Goal: Check status: Check status

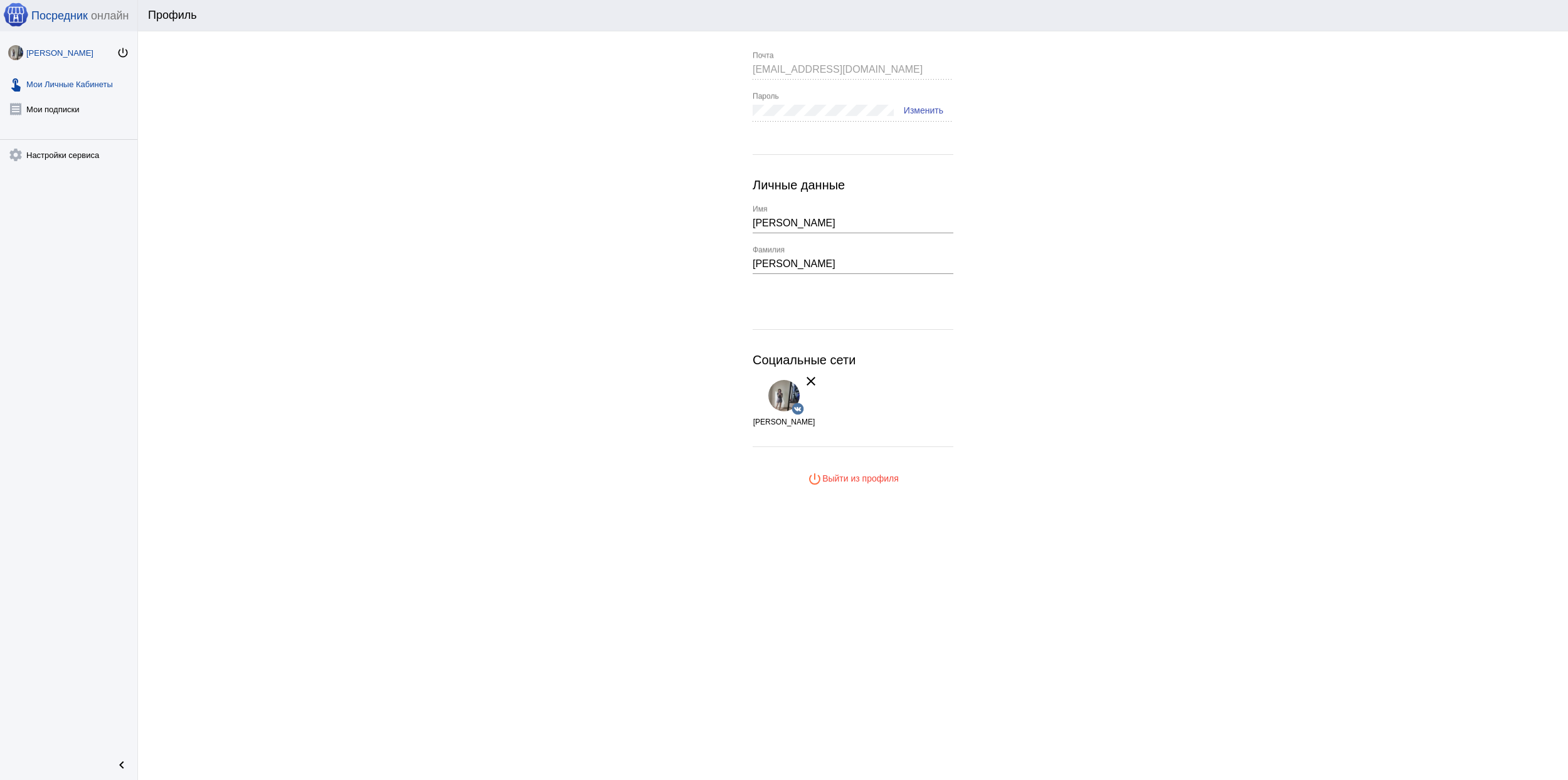
click at [43, 84] on link "touch_app Мои Личные Кабинеты" at bounding box center [68, 82] width 137 height 25
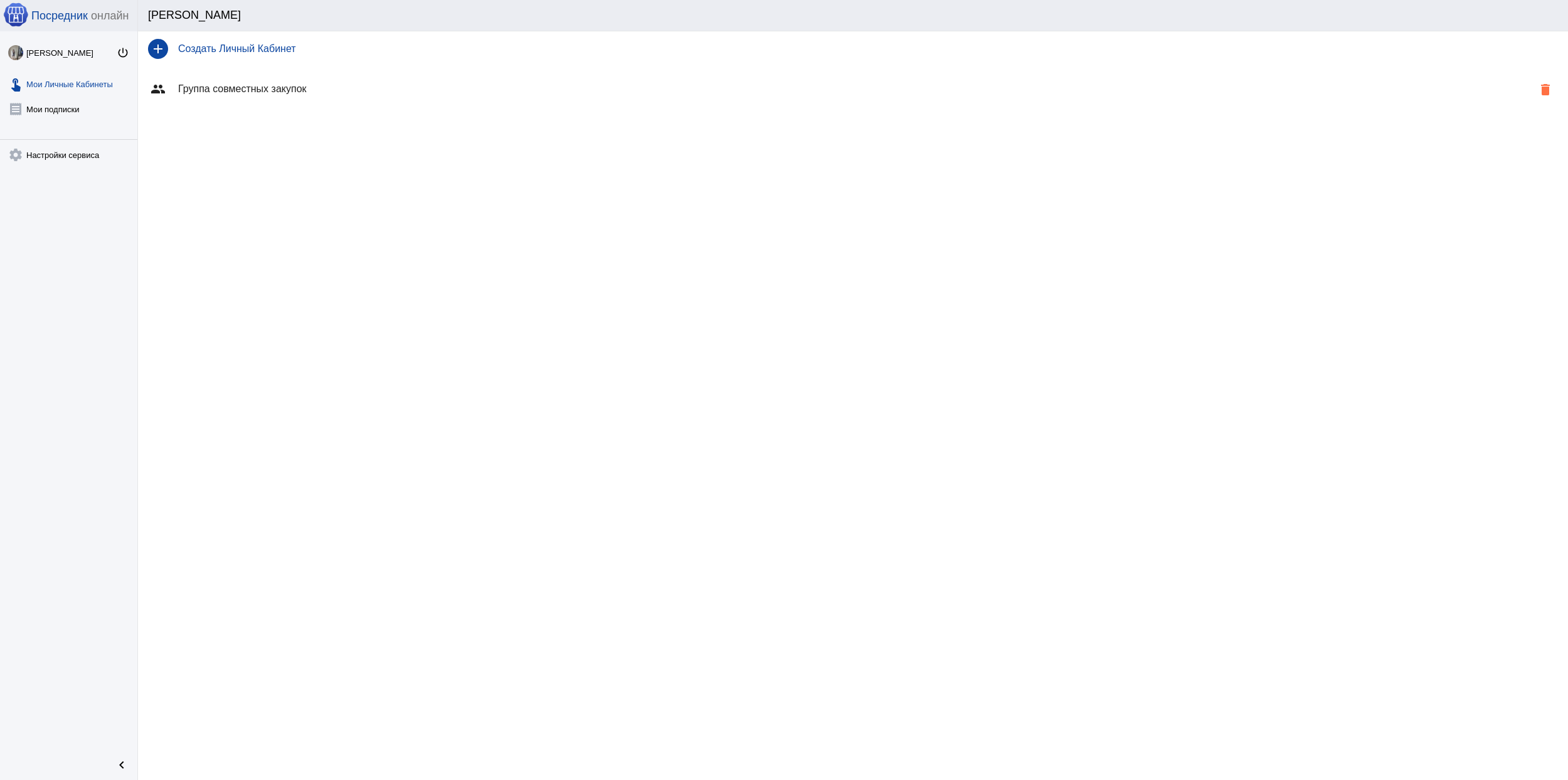
click at [219, 89] on h4 "Группа совместных закупок" at bounding box center [855, 89] width 1355 height 11
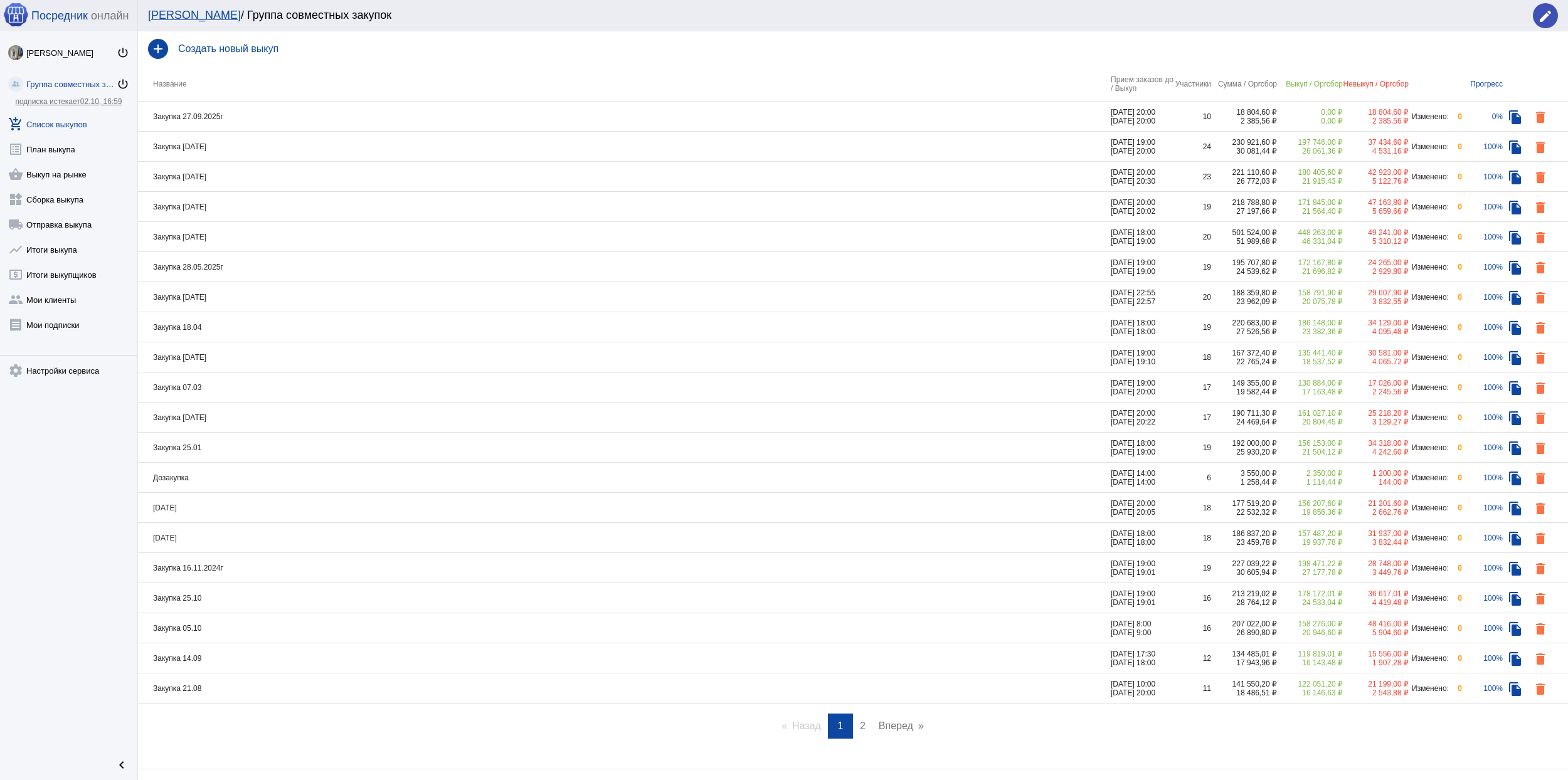
click at [365, 111] on td "Закупка 27.09.2025г" at bounding box center [624, 116] width 973 height 30
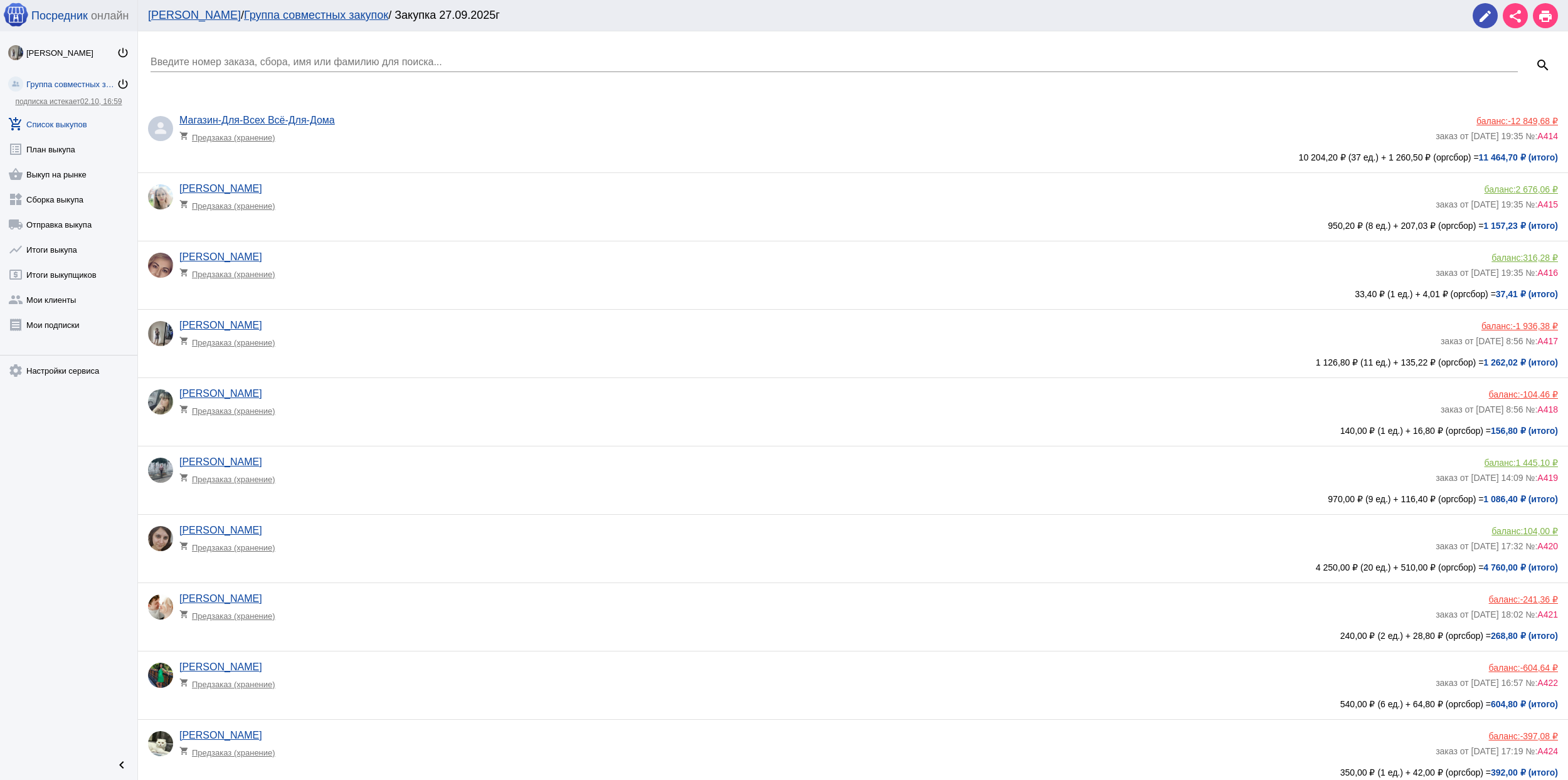
click at [1049, 562] on div "[PERSON_NAME] shopping_cart Предзаказ (хранение) баланс: 104,00 ₽ заказ от [DAT…" at bounding box center [856, 547] width 1416 height 44
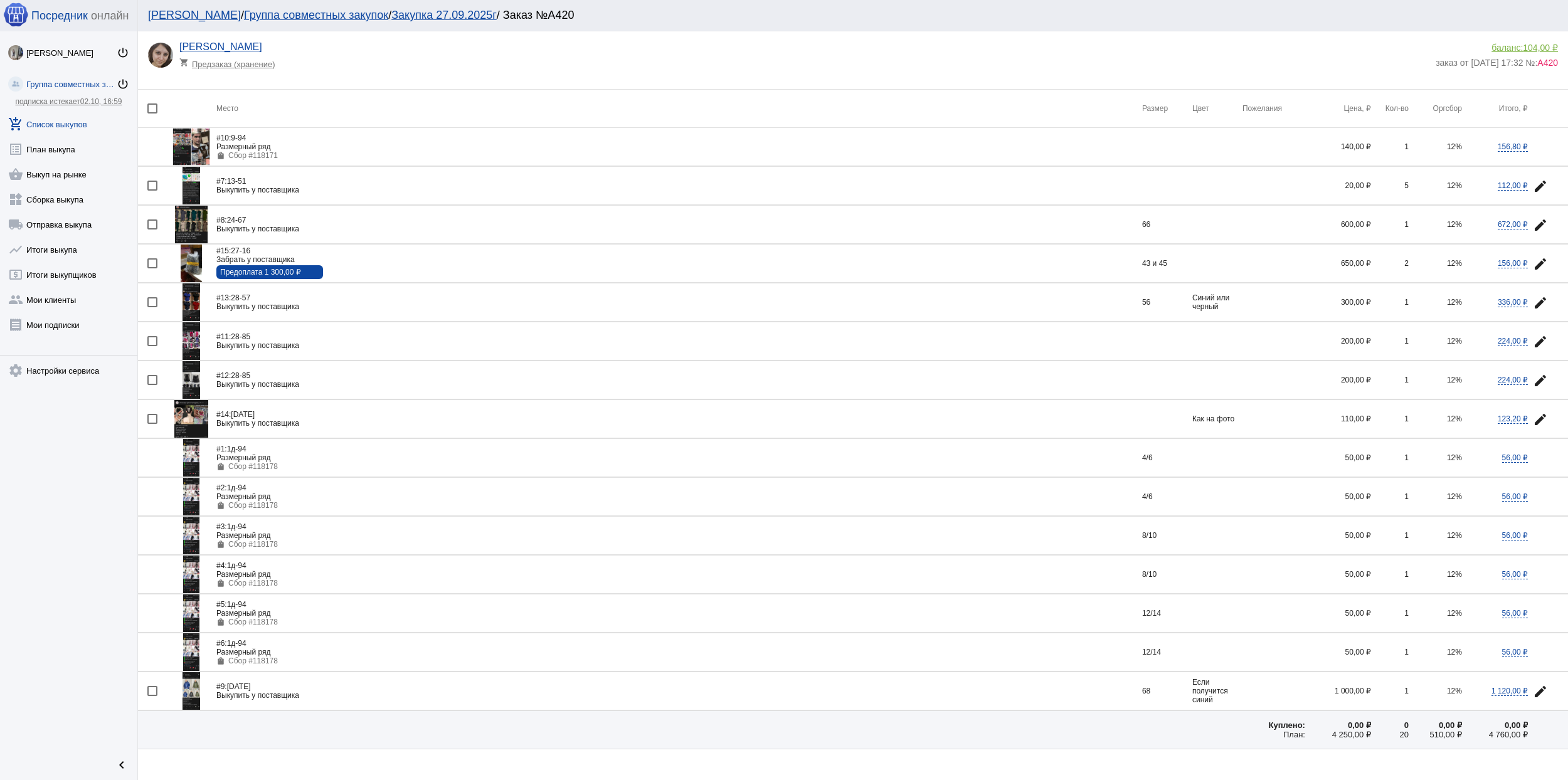
click at [280, 272] on div "Предоплата 1 300,00 ₽" at bounding box center [269, 272] width 99 height 9
click at [233, 273] on div "Предоплата 1 300,00 ₽" at bounding box center [269, 272] width 99 height 9
click at [296, 272] on div "Предоплата 1 300,00 ₽" at bounding box center [269, 272] width 99 height 9
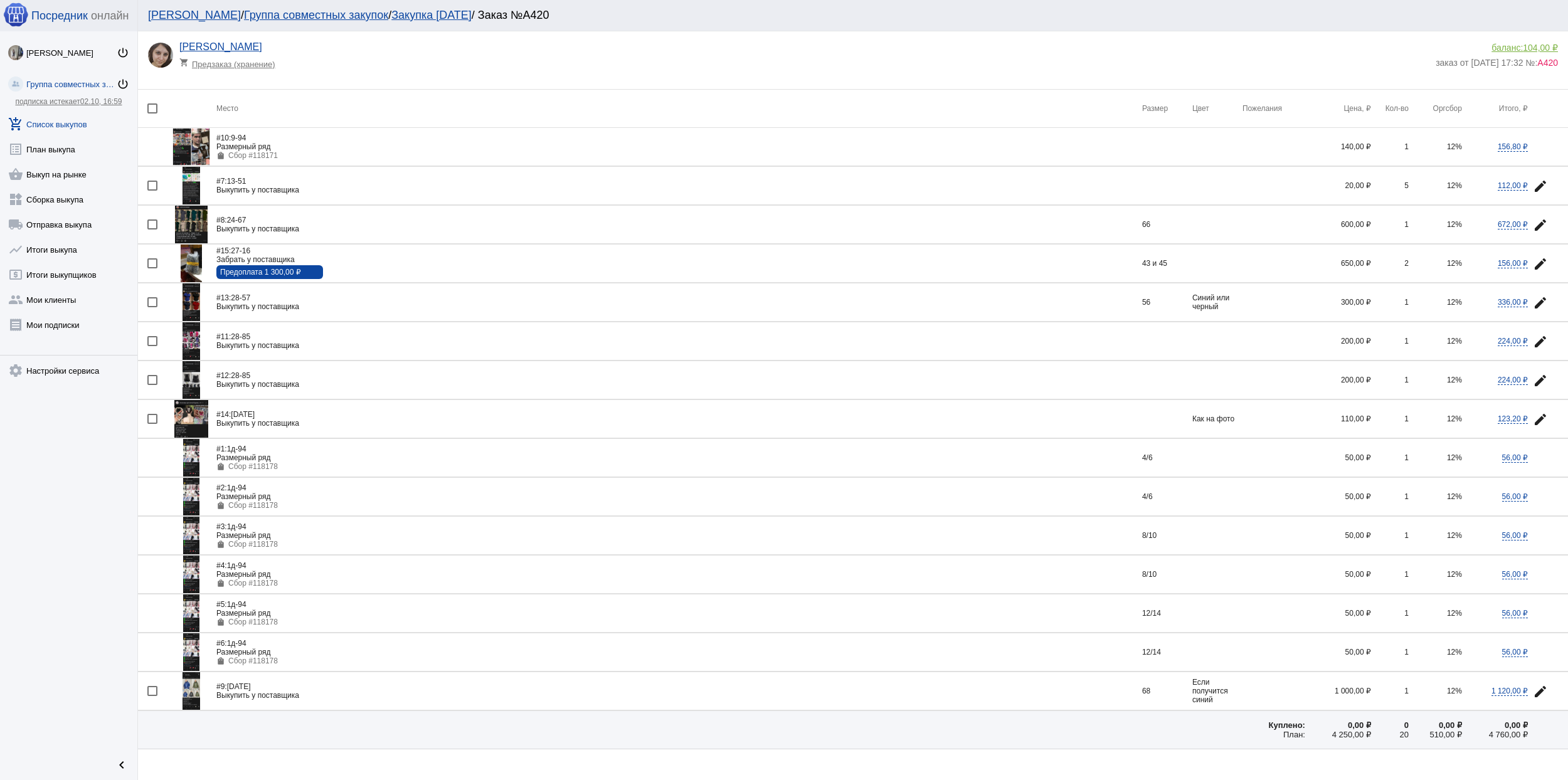
click at [253, 276] on div "Предоплата 1 300,00 ₽" at bounding box center [269, 272] width 99 height 9
click at [365, 274] on div "Предоплата 1 300,00 ₽" at bounding box center [679, 272] width 926 height 14
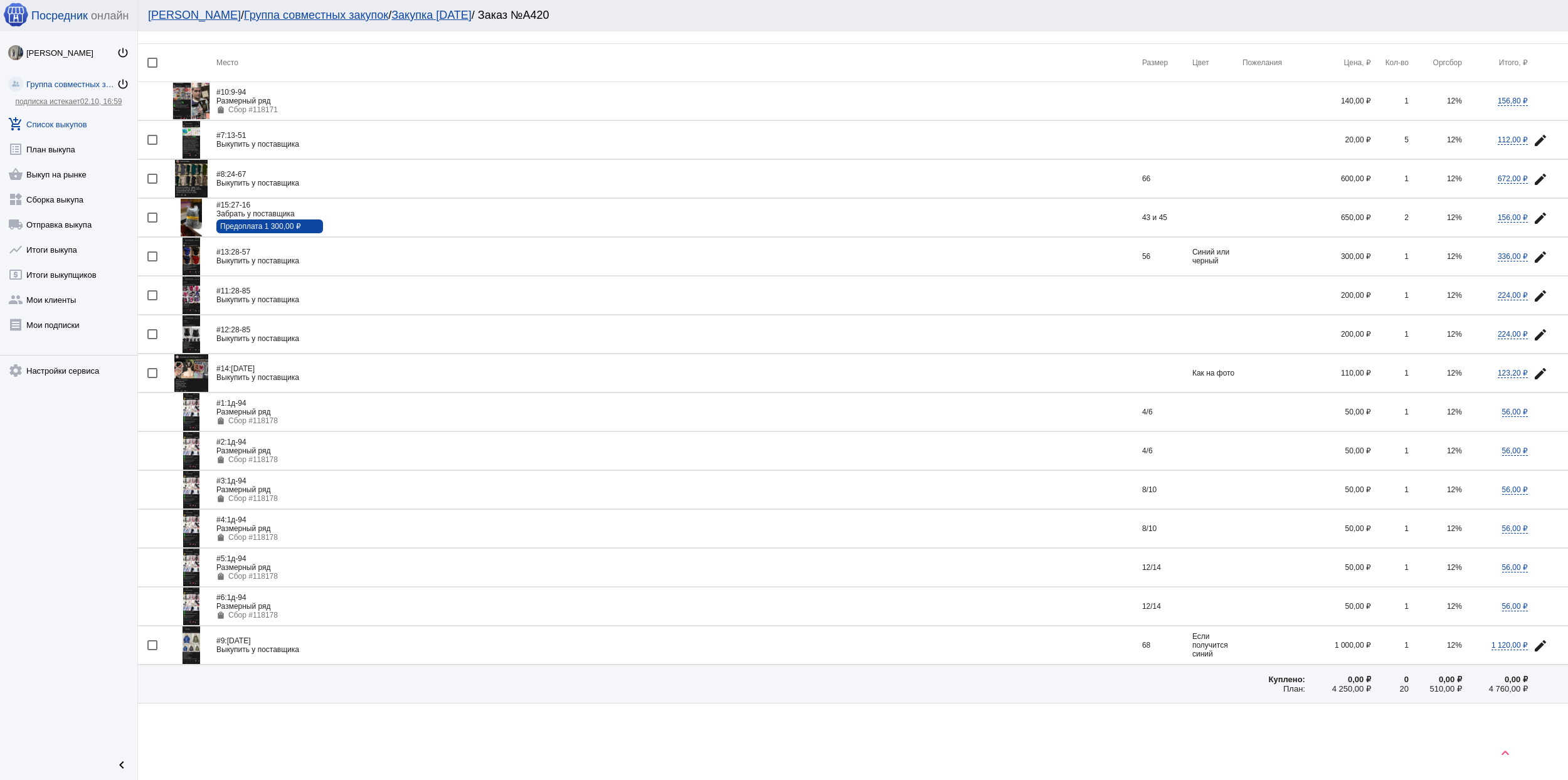
scroll to position [71, 0]
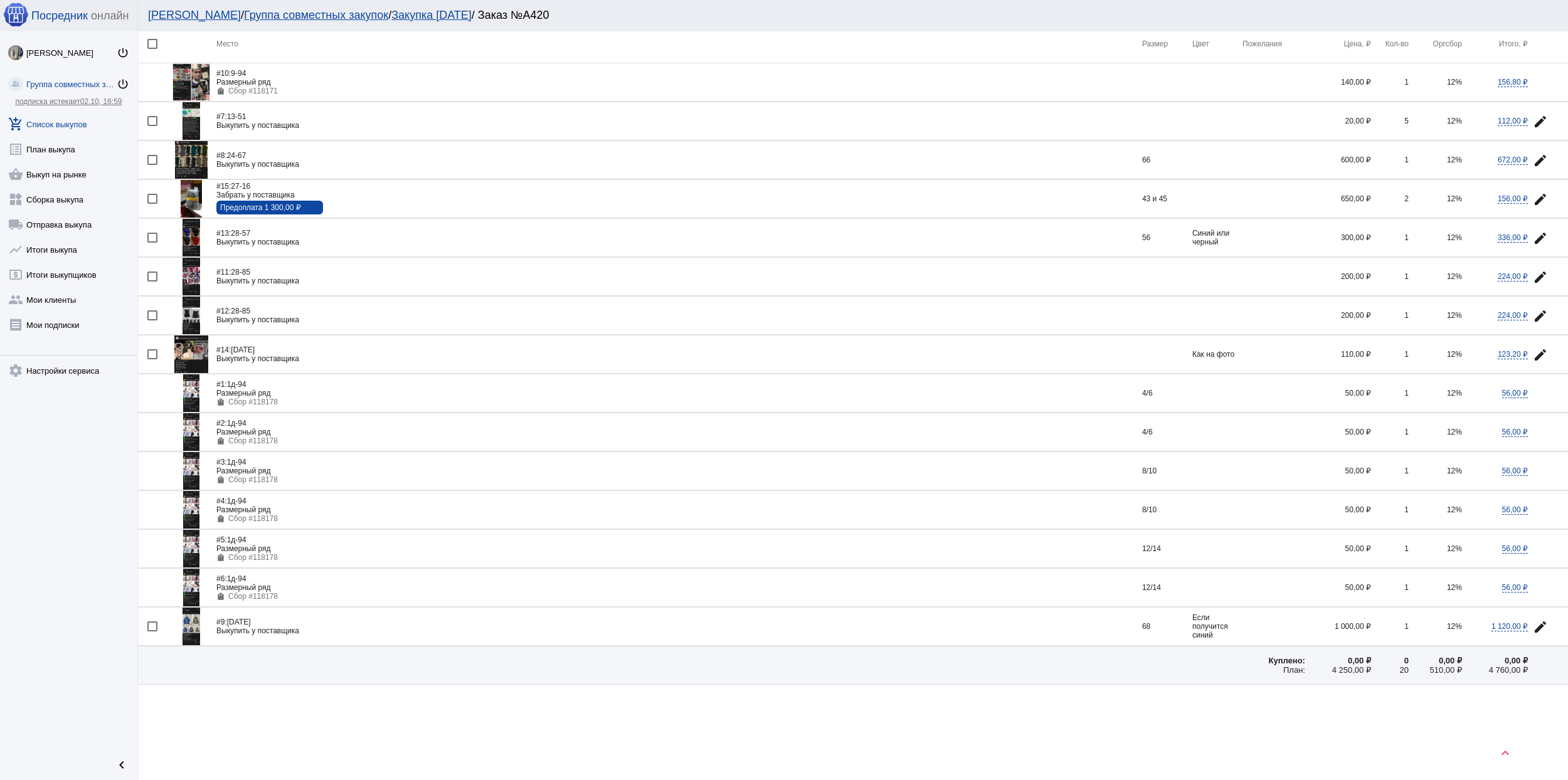
click at [1533, 194] on mat-icon "edit" at bounding box center [1540, 199] width 15 height 15
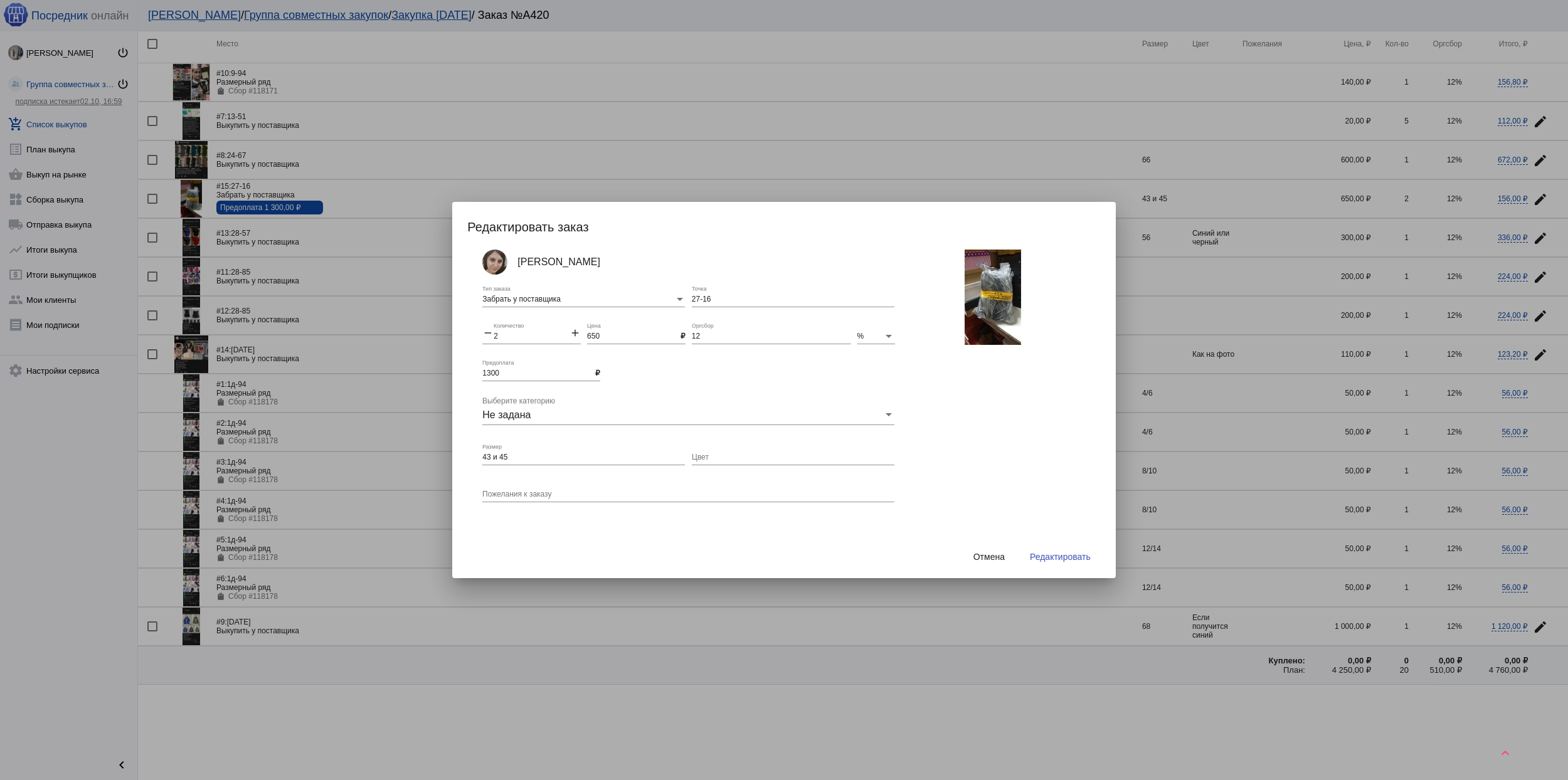
scroll to position [6, 0]
click at [993, 560] on span "Отмена" at bounding box center [989, 556] width 31 height 10
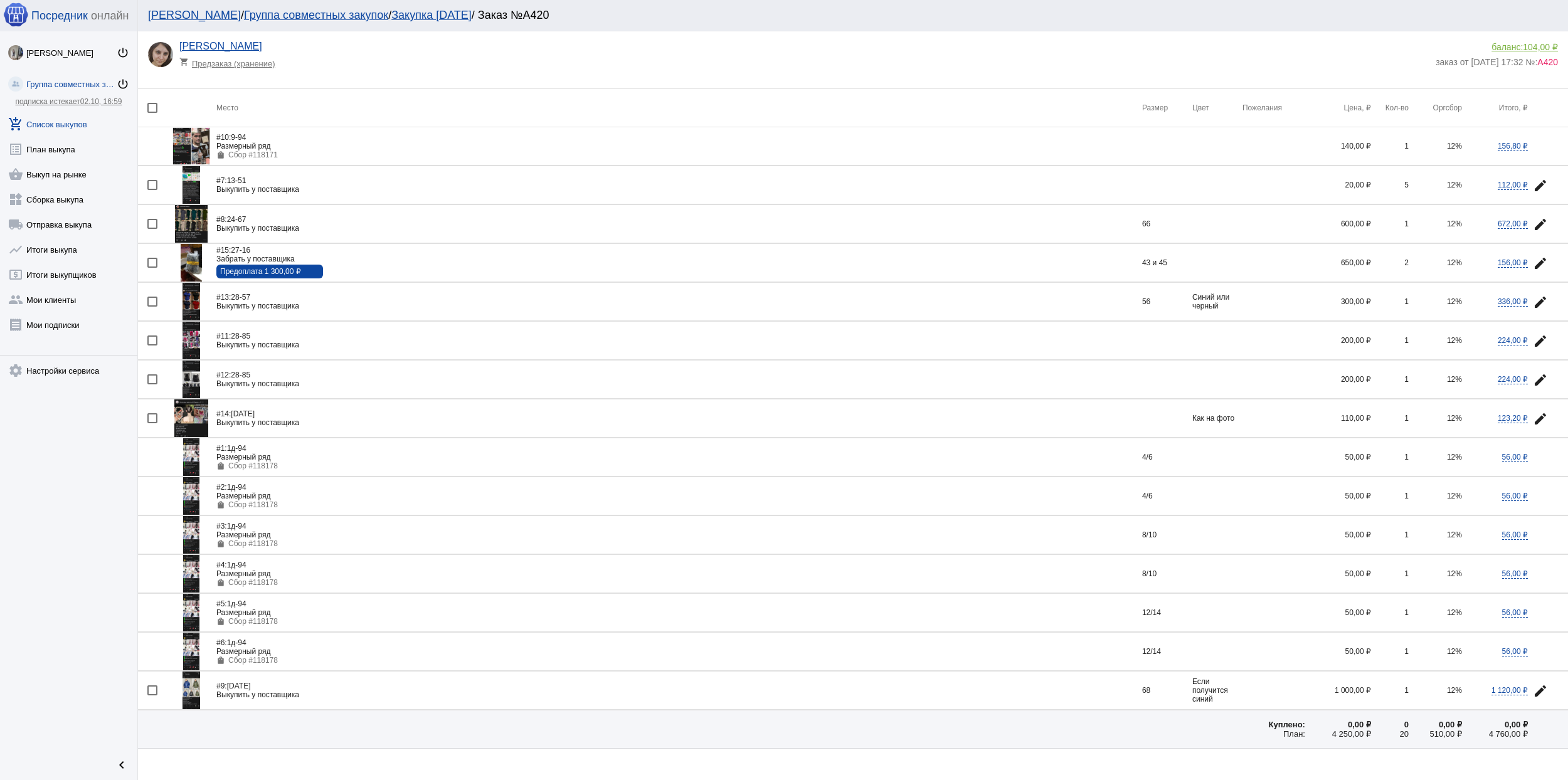
scroll to position [0, 0]
click at [312, 274] on div "Предоплата 1 300,00 ₽" at bounding box center [269, 272] width 99 height 9
click at [298, 276] on div "Предоплата 1 300,00 ₽" at bounding box center [269, 272] width 99 height 9
click at [224, 271] on div "Предоплата 1 300,00 ₽" at bounding box center [269, 272] width 99 height 9
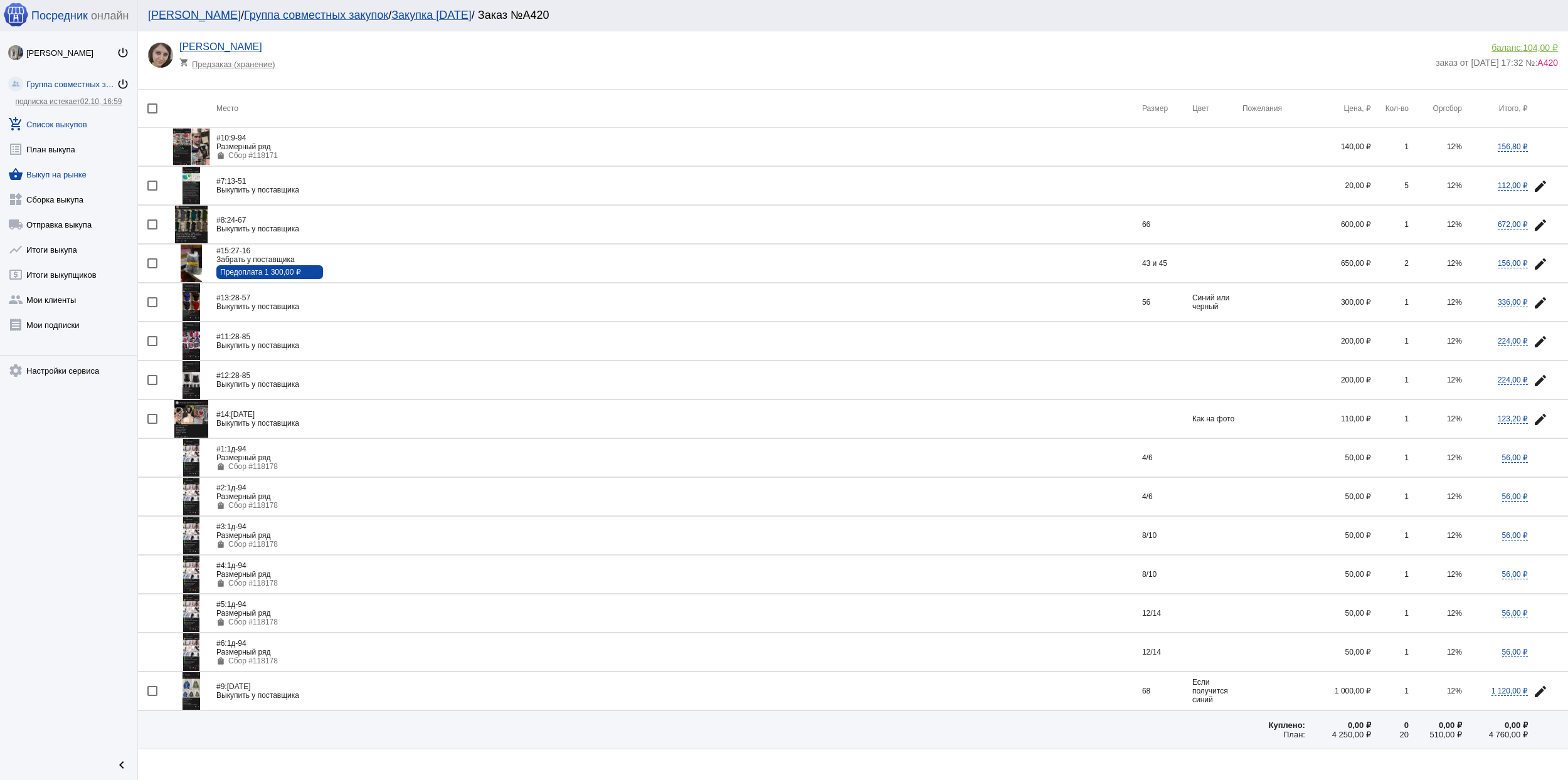
click at [74, 173] on link "shopping_basket Выкуп на рынке" at bounding box center [68, 172] width 137 height 25
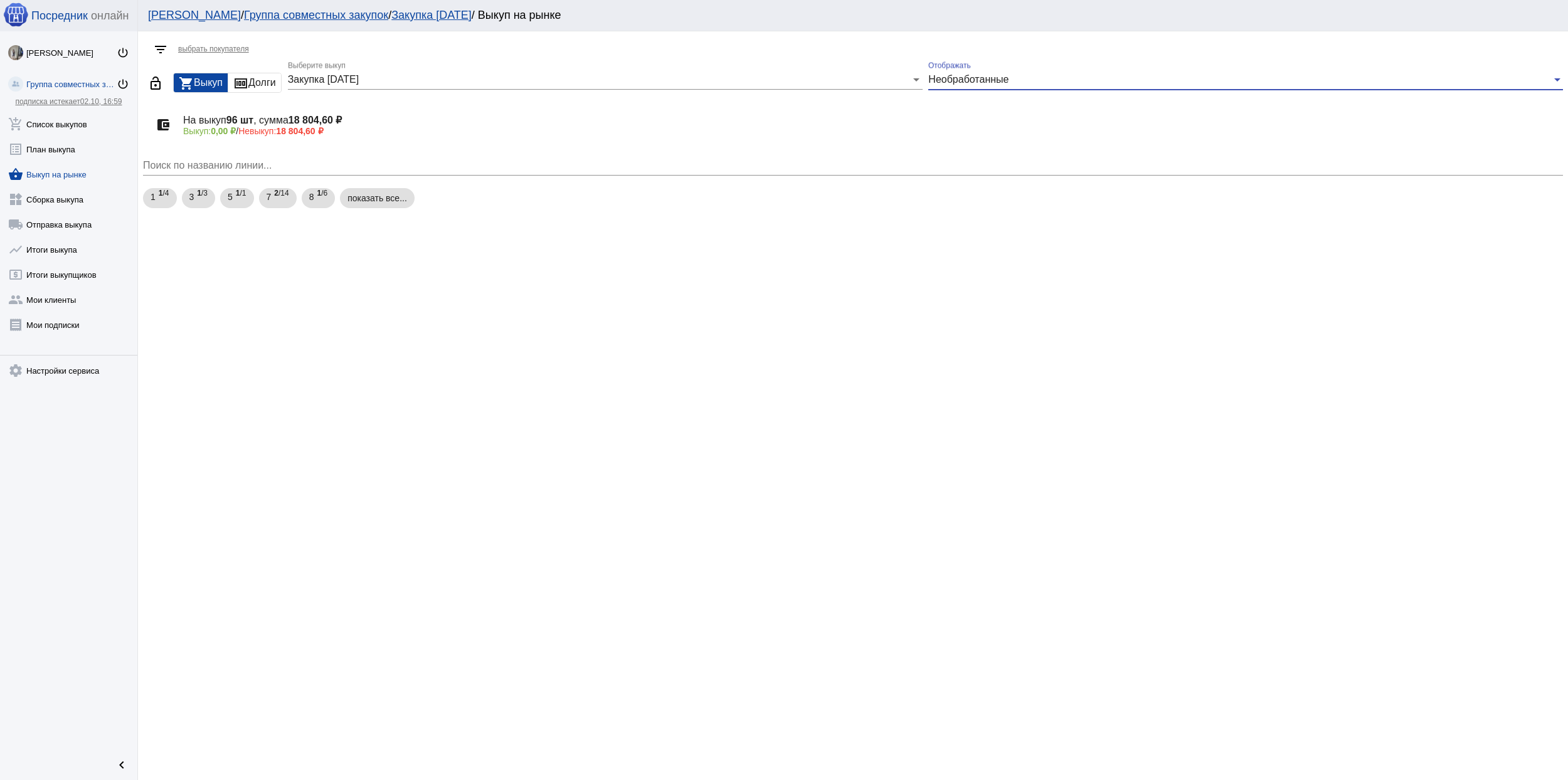
click at [961, 80] on span "Необработанные" at bounding box center [968, 80] width 80 height 11
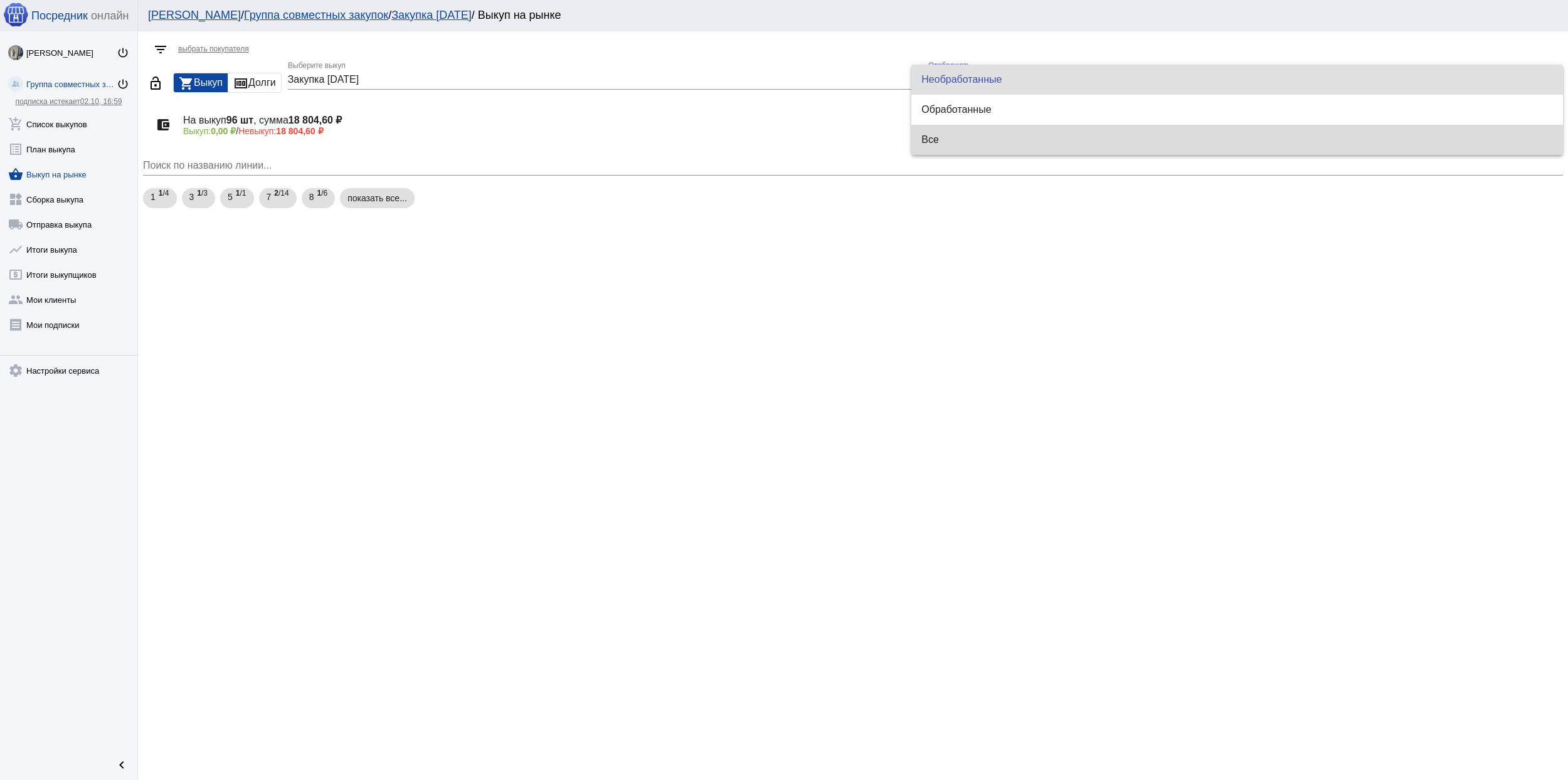
click at [961, 137] on span "Все" at bounding box center [1237, 139] width 632 height 30
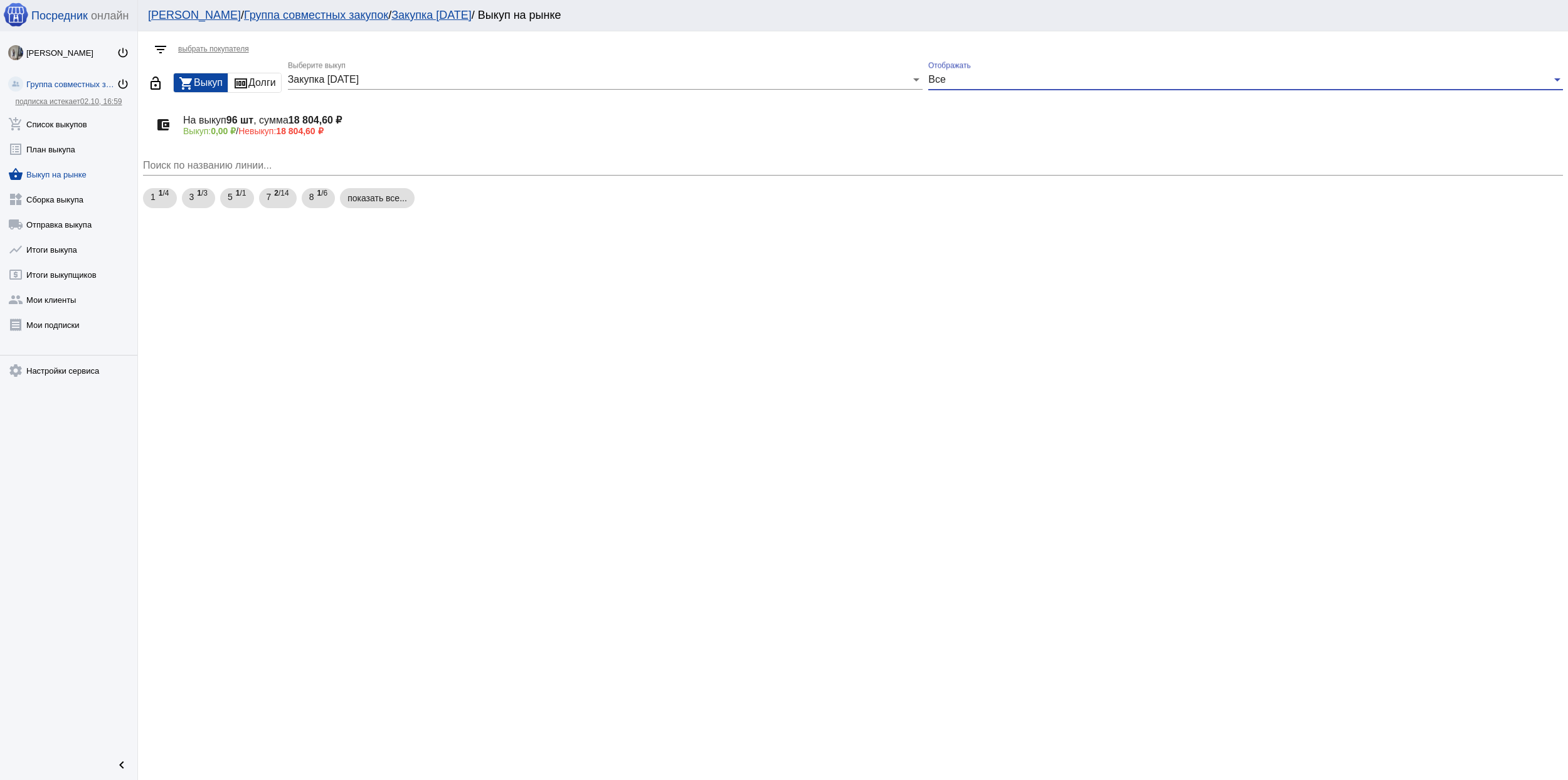
click at [769, 78] on div "Закупка 27.09.2025г" at bounding box center [599, 80] width 623 height 11
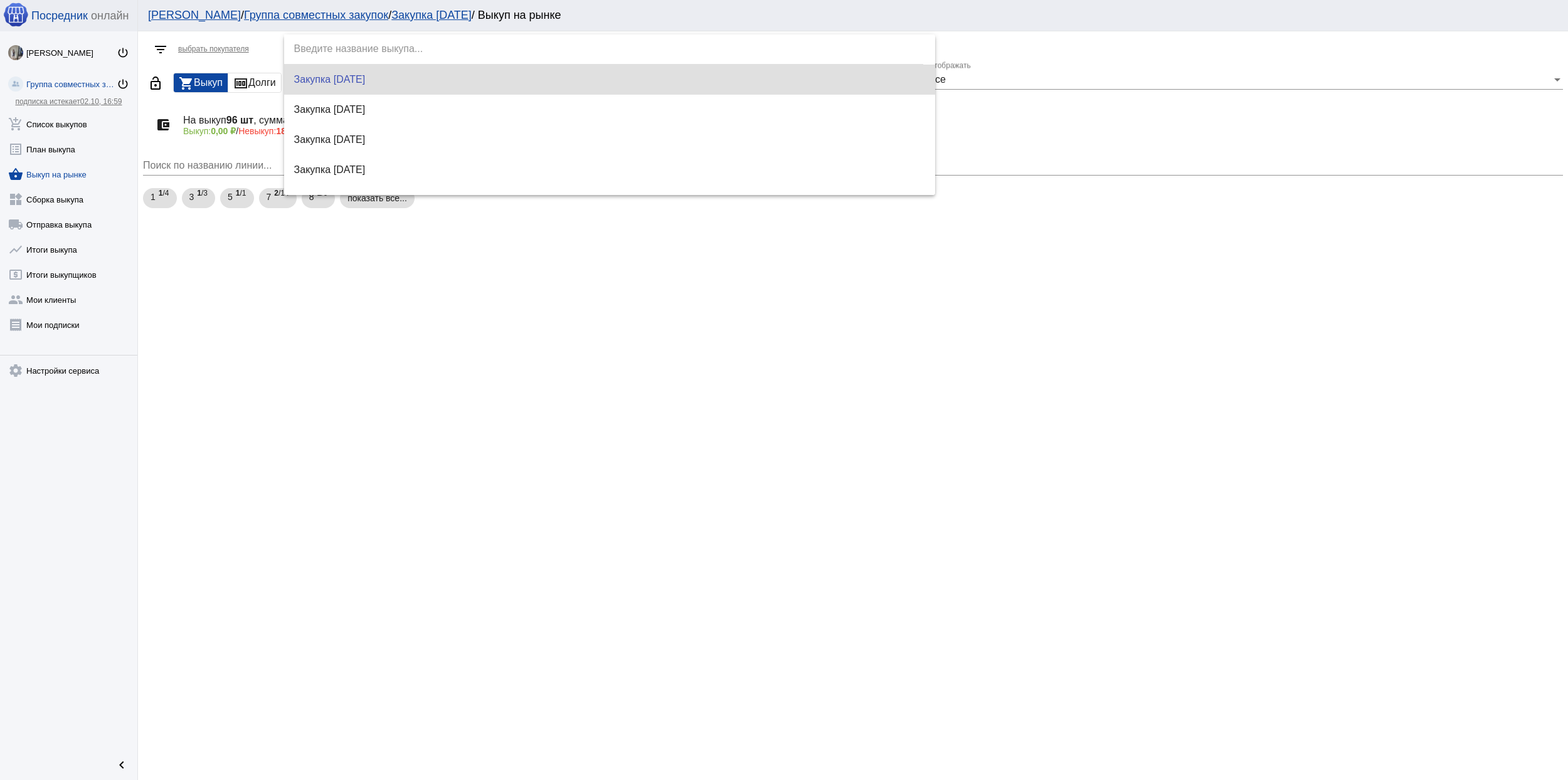
click at [765, 342] on div at bounding box center [784, 390] width 1568 height 780
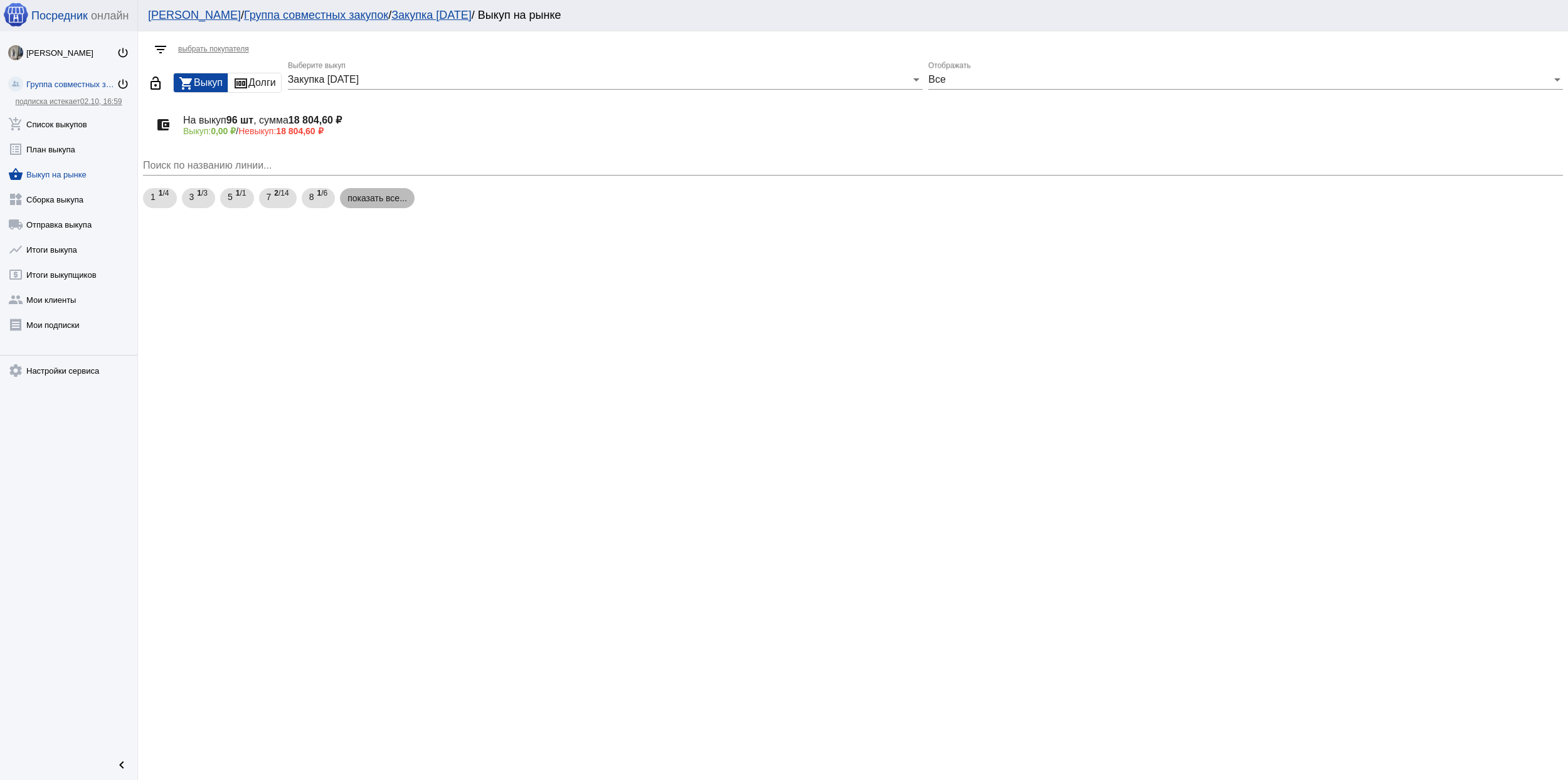
click at [387, 192] on mat-chip "показать все..." at bounding box center [377, 198] width 75 height 20
